Goal: Check status: Check status

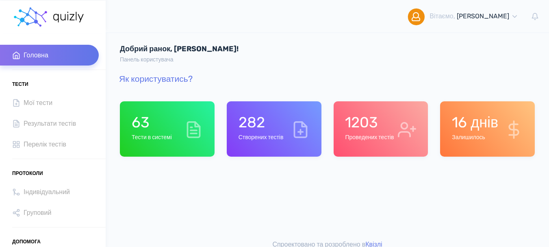
click at [379, 145] on div "1203 Проведених тестів" at bounding box center [381, 128] width 95 height 55
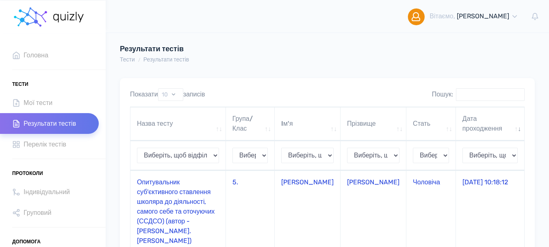
click at [197, 191] on td "Опитувальник суб'єктивного ставлення школяра до діяльності, самого себе та оточ…" at bounding box center [177, 211] width 95 height 82
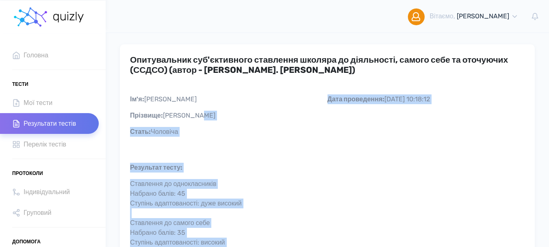
scroll to position [22, 0]
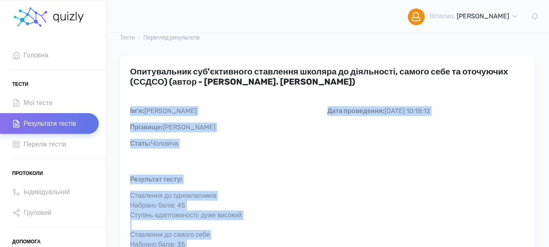
drag, startPoint x: 370, startPoint y: 156, endPoint x: 111, endPoint y: 110, distance: 263.6
copy div "Ім'я: Ваня Прізвище: Погорелов Стать: Чоловiча Дата проведення: 25.09.2025 10:1…"
